Goal: Browse casually: Explore the website without a specific task or goal

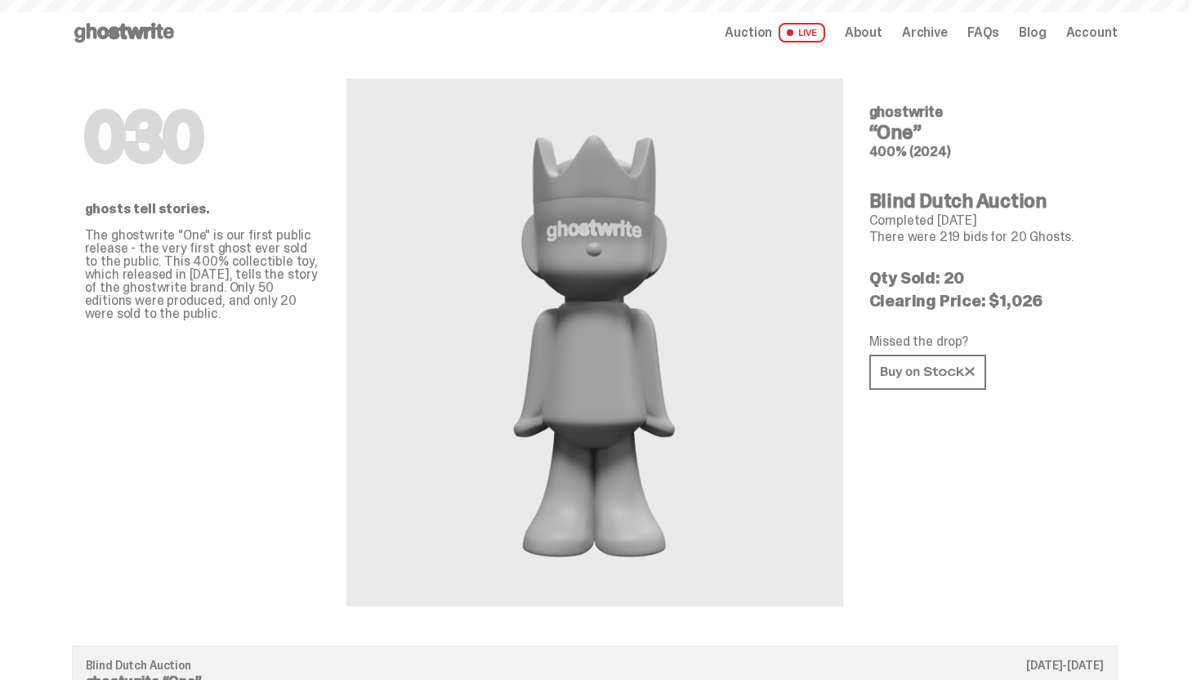
click at [183, 21] on div "Open main menu Home Auction LIVE About Archive FAQs Blog Account" at bounding box center [595, 33] width 1046 height 26
click at [176, 26] on icon at bounding box center [124, 33] width 105 height 26
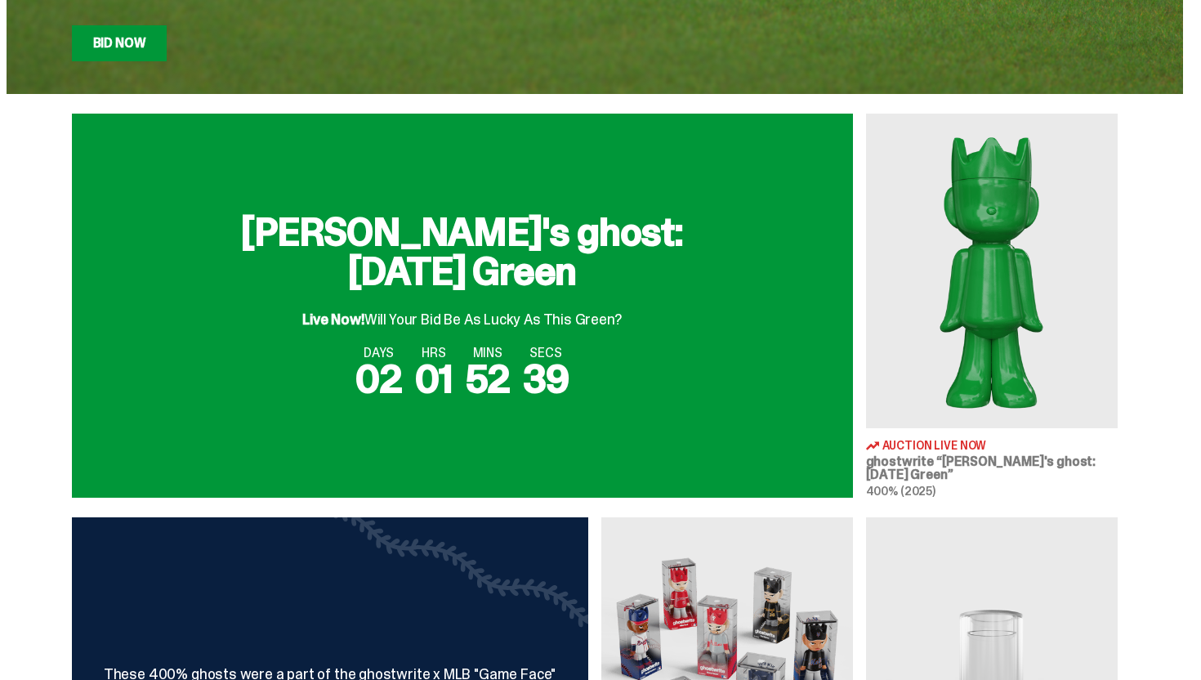
scroll to position [174, 0]
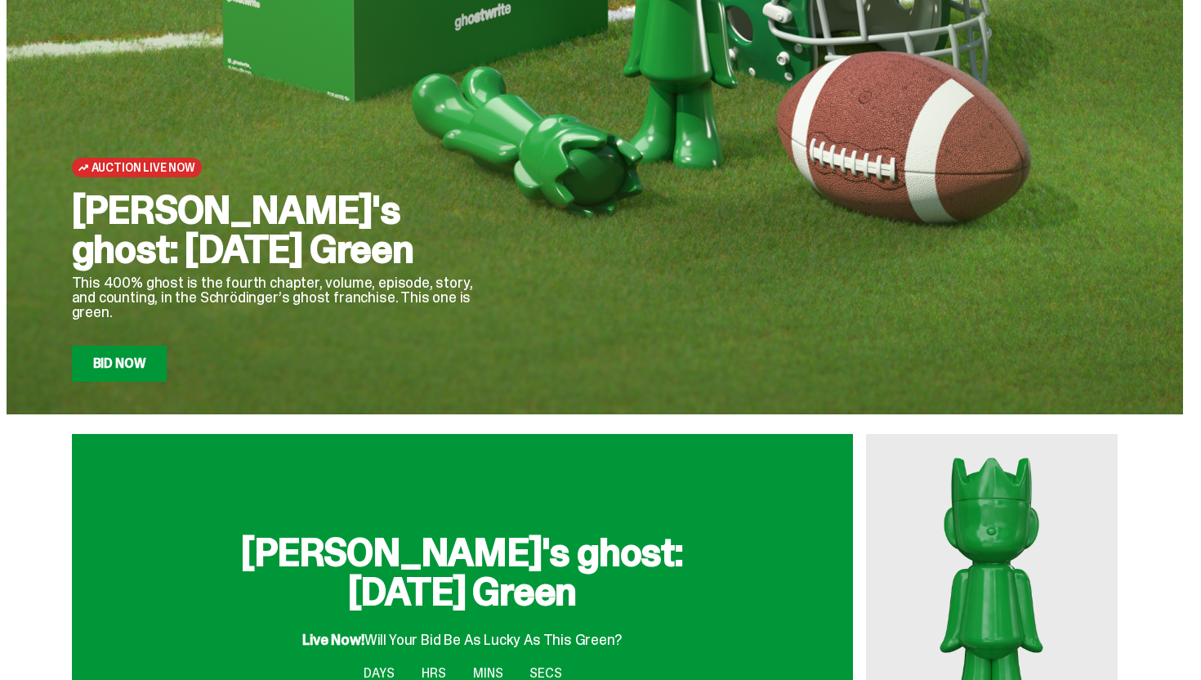
click at [127, 366] on link "Bid Now" at bounding box center [120, 364] width 96 height 36
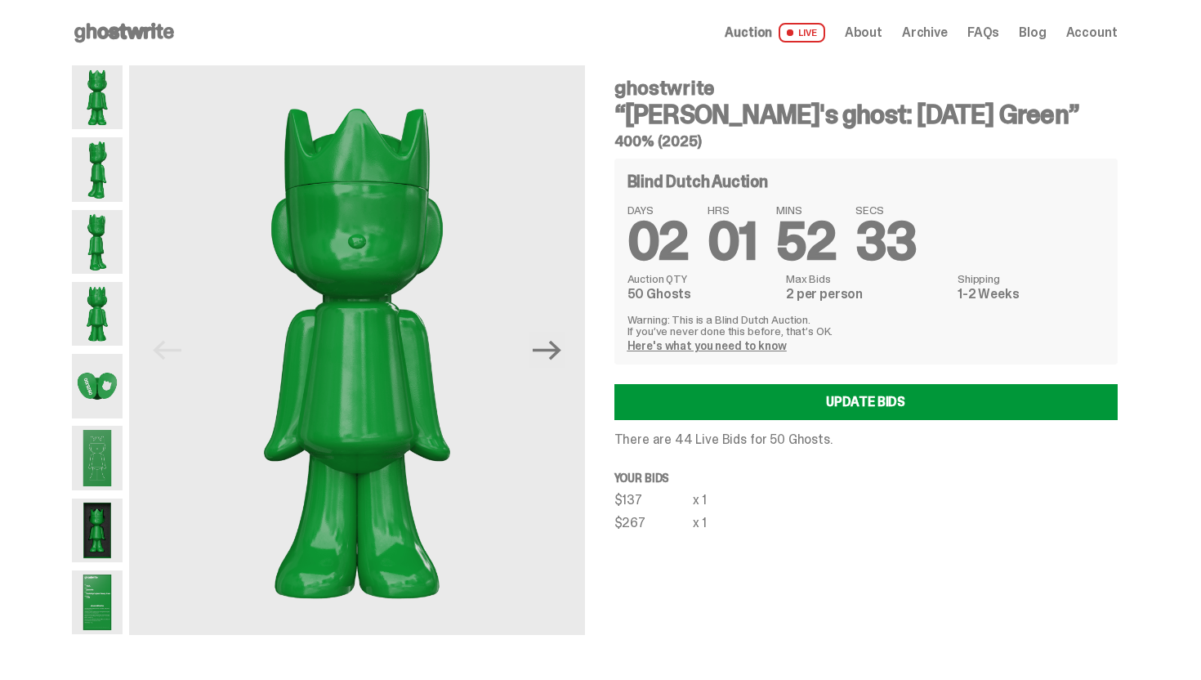
click at [927, 38] on span "Archive" at bounding box center [925, 32] width 46 height 13
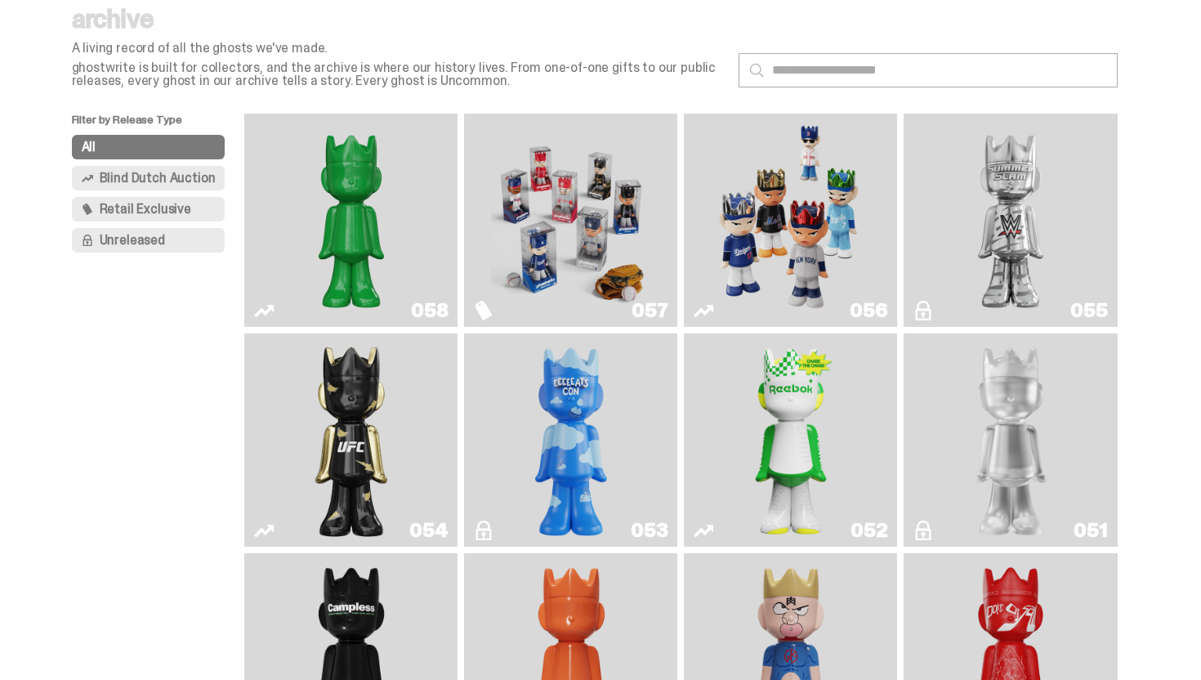
scroll to position [89, 0]
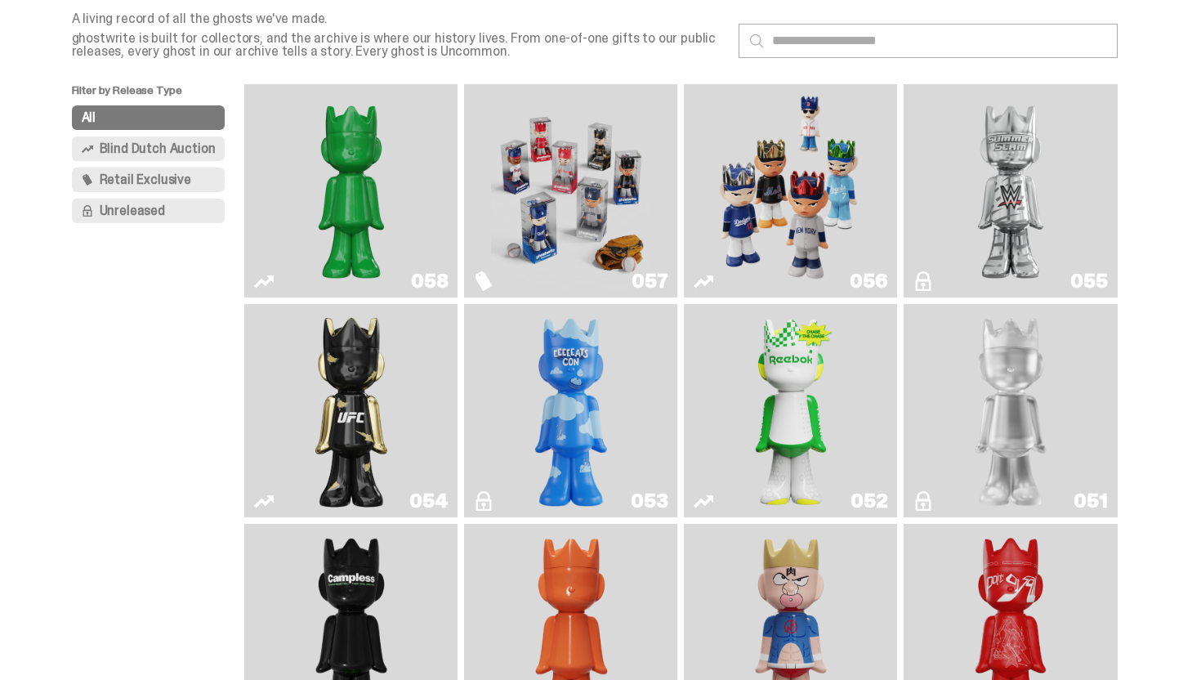
click at [540, 596] on img "Schrödinger's ghost: Orange Vibe" at bounding box center [571, 630] width 87 height 200
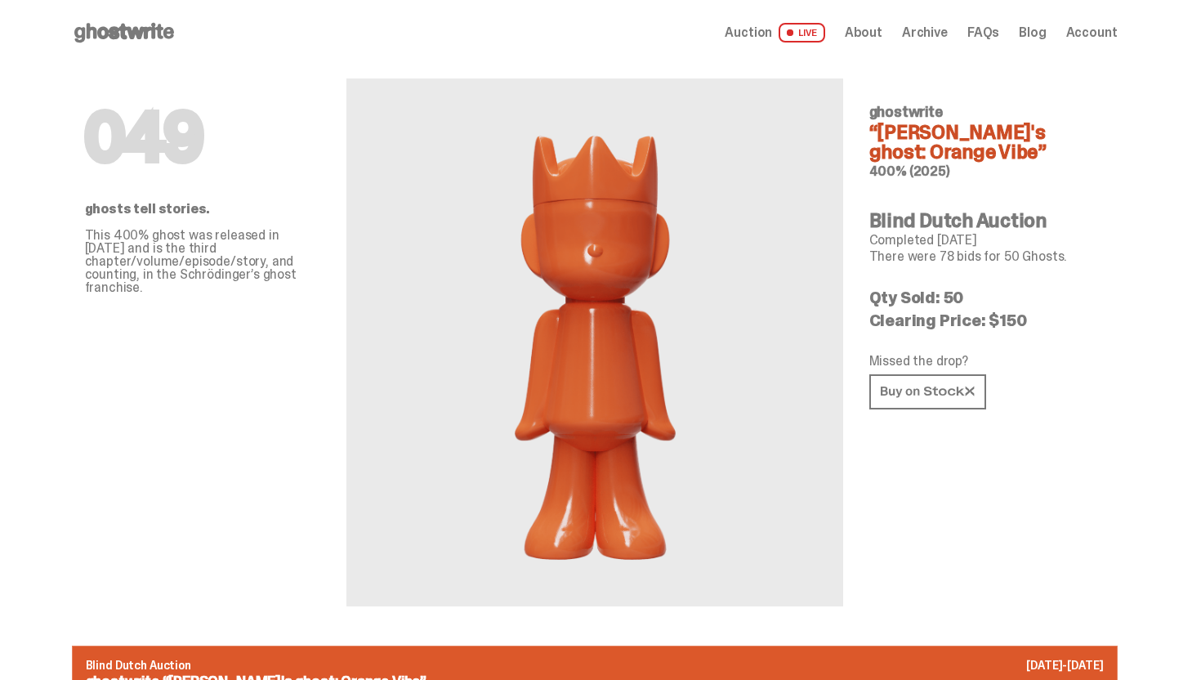
click at [936, 29] on span "Archive" at bounding box center [925, 32] width 46 height 13
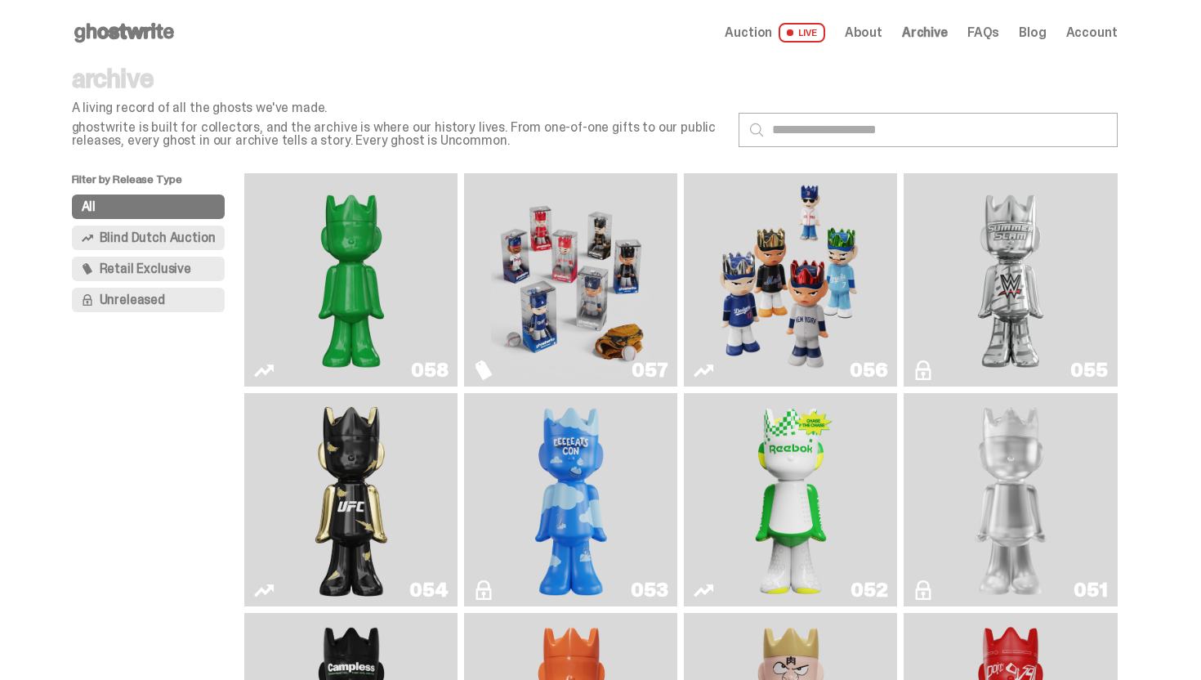
click at [986, 464] on img "LLLoyalty" at bounding box center [1010, 500] width 87 height 200
click at [147, 23] on icon at bounding box center [124, 33] width 105 height 26
